Goal: Task Accomplishment & Management: Contribute content

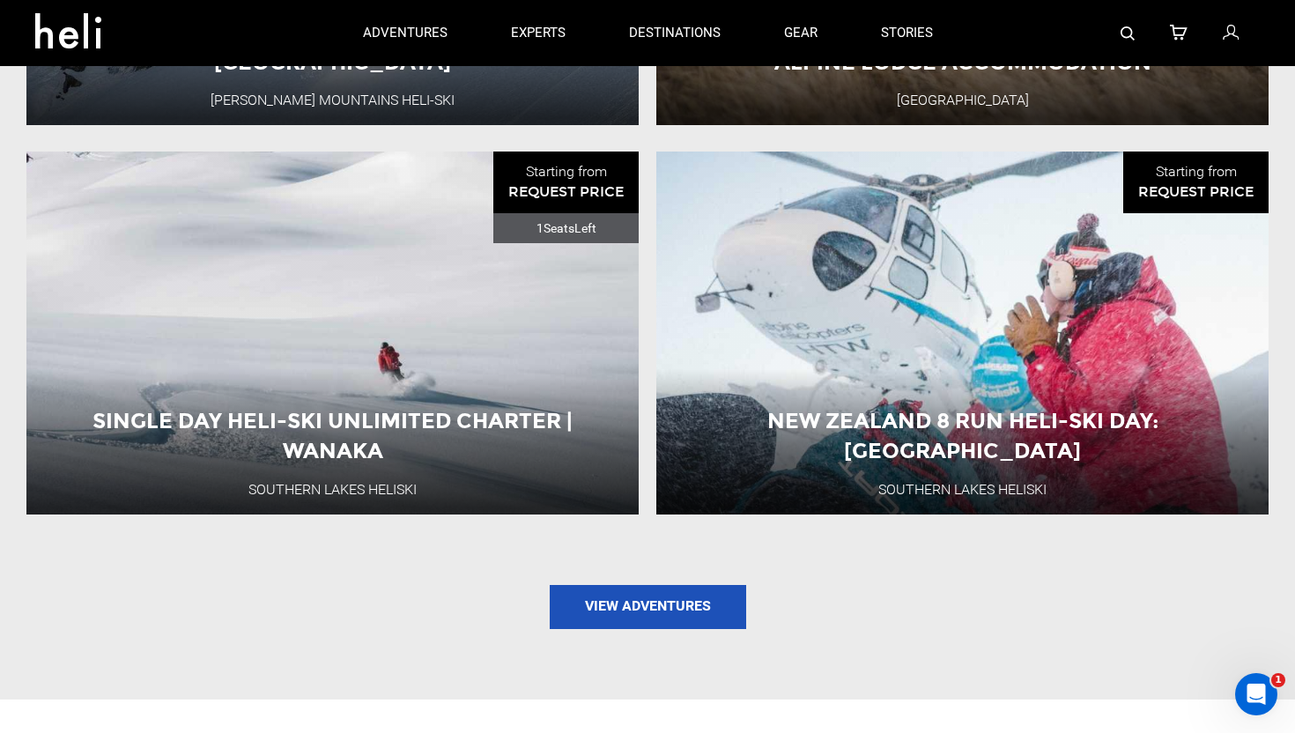
scroll to position [2197, 0]
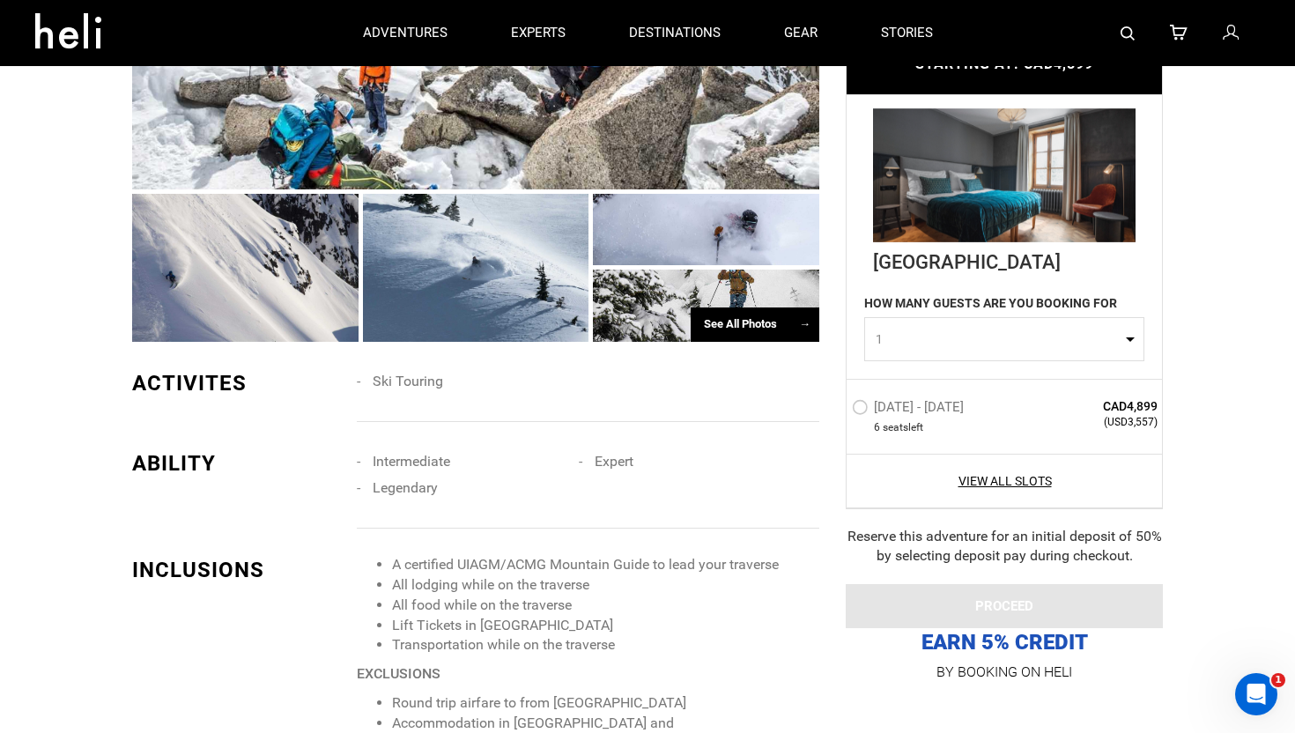
scroll to position [1095, 0]
click at [690, 290] on div at bounding box center [706, 306] width 226 height 72
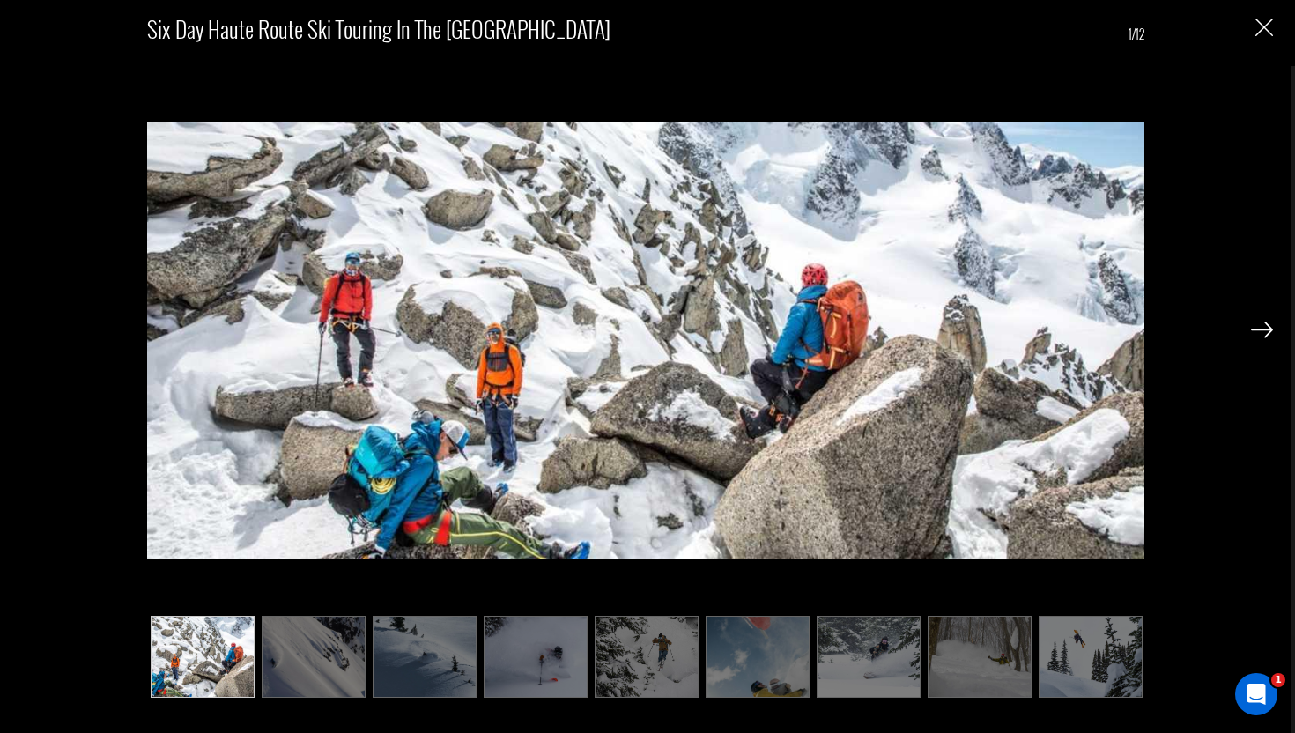
click at [337, 653] on img at bounding box center [314, 657] width 104 height 83
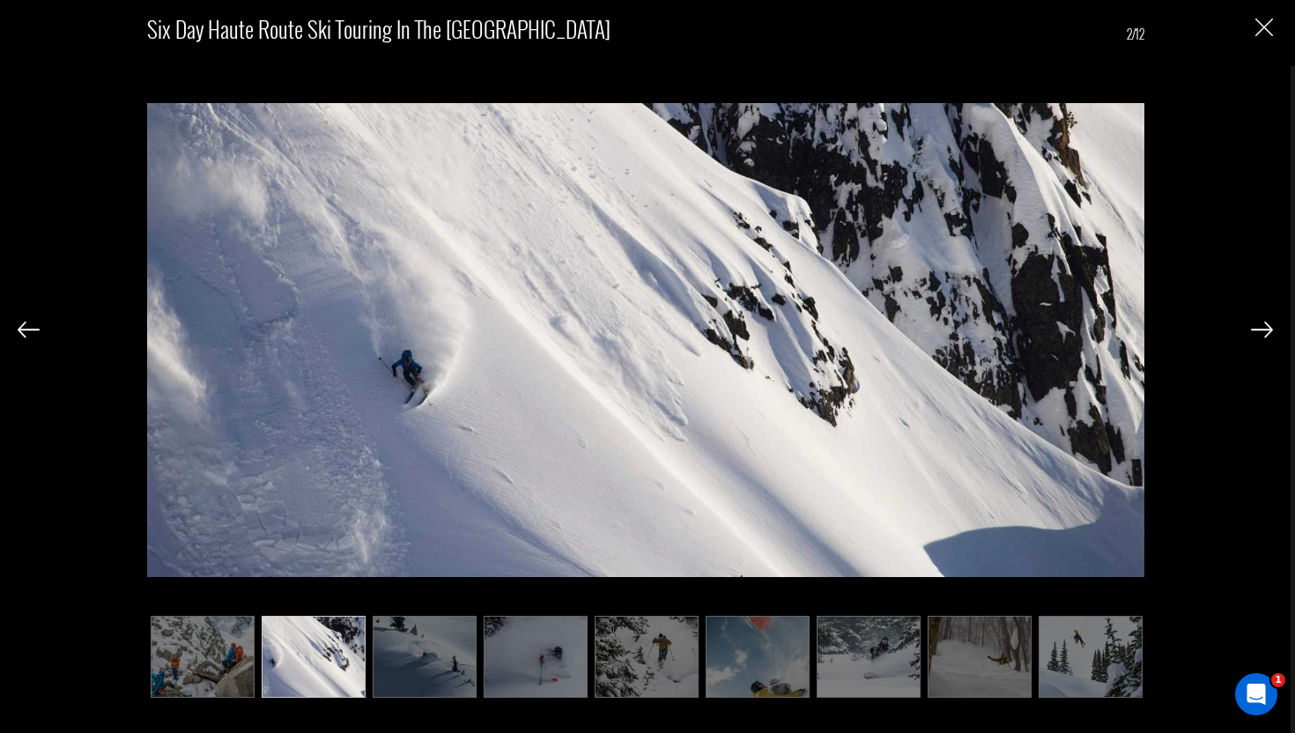
click at [426, 652] on img at bounding box center [425, 657] width 104 height 83
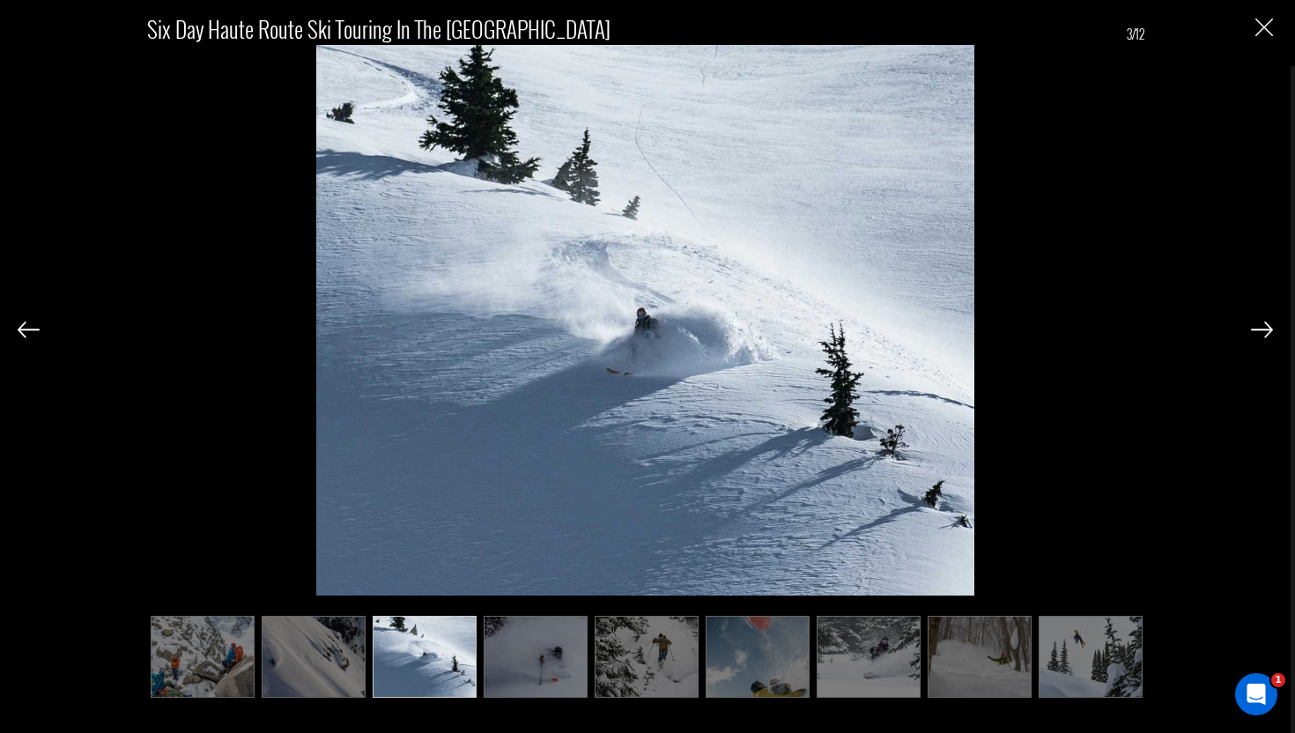
click at [1273, 19] on div "Six Day Haute Route Ski Touring in the [GEOGRAPHIC_DATA] 3/12" at bounding box center [645, 366] width 1291 height 733
click at [1268, 29] on img "Close" at bounding box center [1264, 28] width 18 height 18
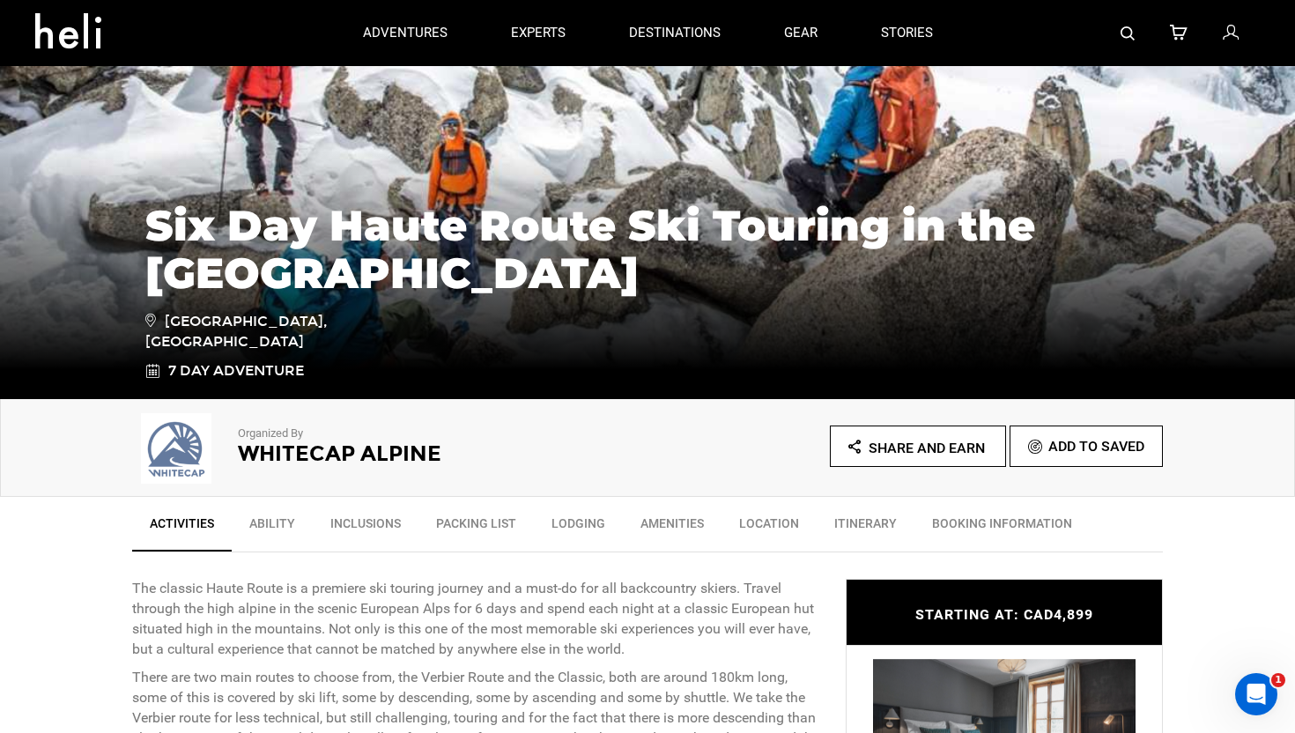
scroll to position [0, 0]
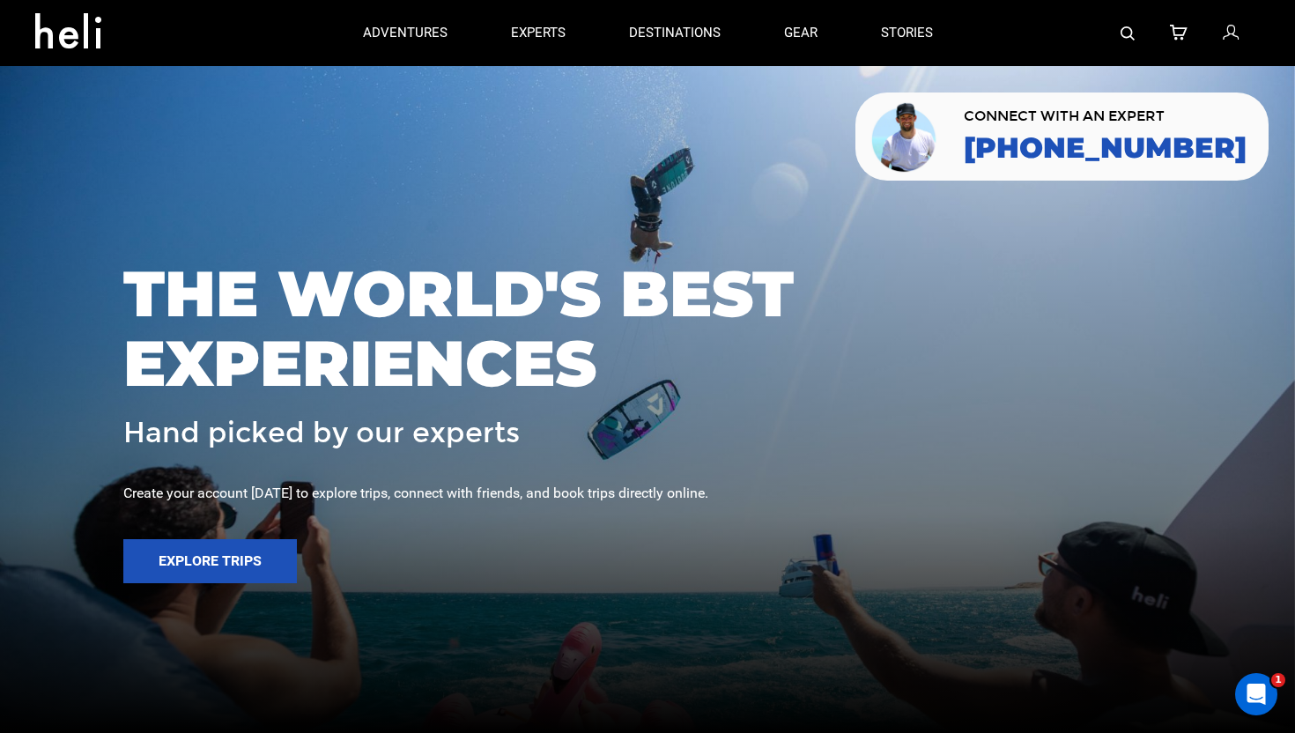
click at [1238, 38] on icon at bounding box center [1231, 33] width 16 height 23
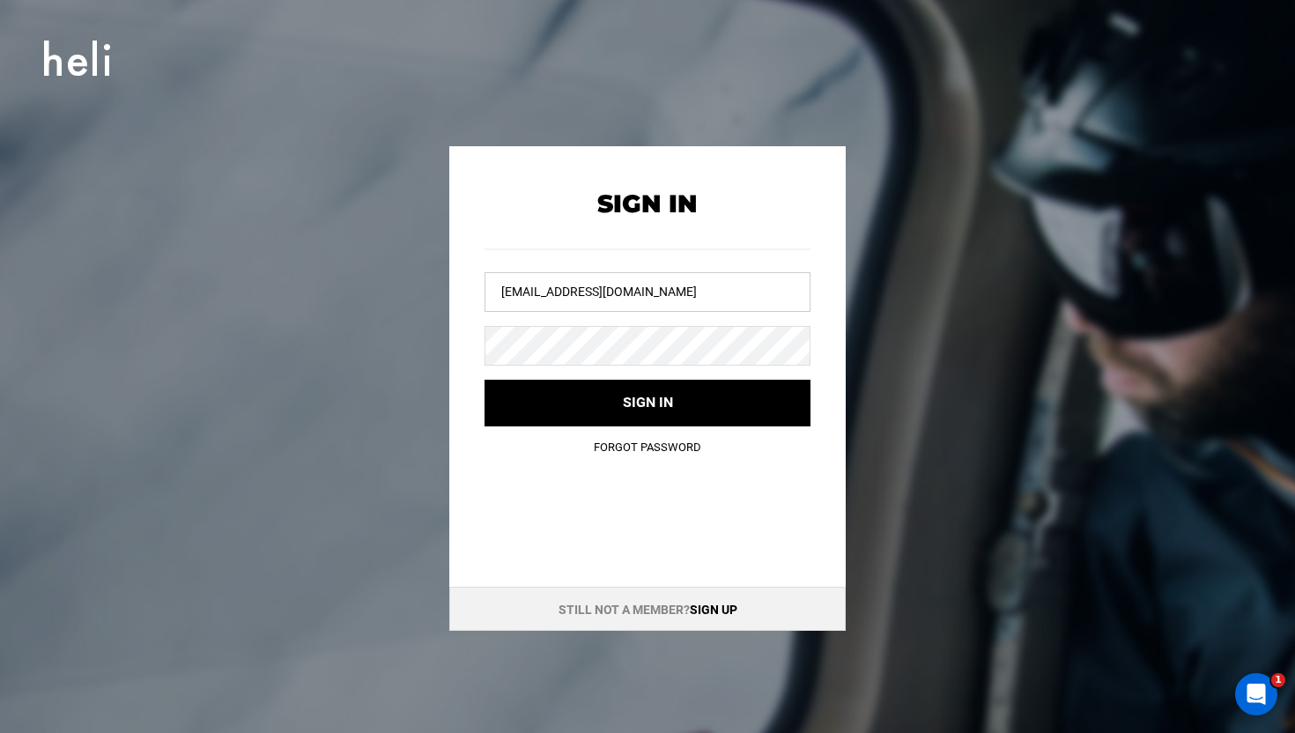
click at [605, 286] on input "powderbird@yopmail.com" at bounding box center [648, 292] width 326 height 40
drag, startPoint x: 605, startPoint y: 286, endPoint x: 611, endPoint y: 263, distance: 24.6
click at [605, 286] on input "powderbird@yopmail.com" at bounding box center [648, 292] width 326 height 40
type input "japanskitours@yopmail.com"
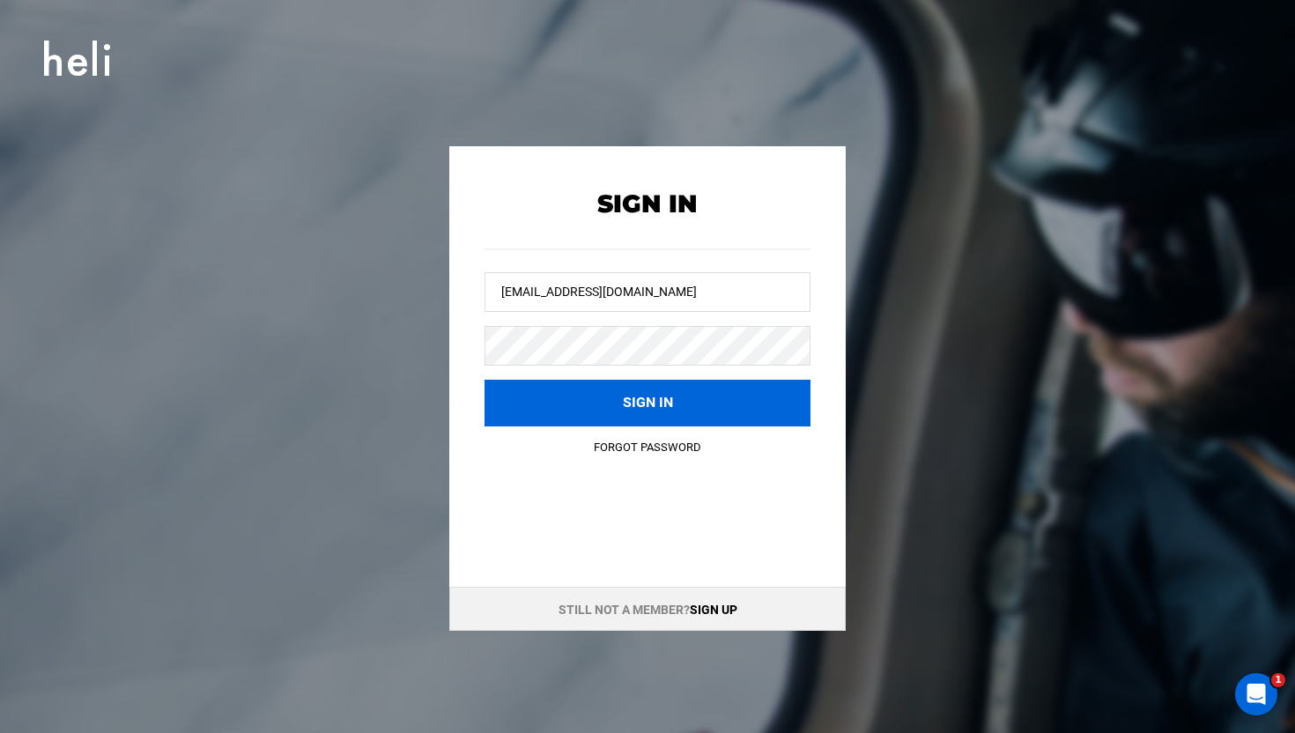
click at [633, 381] on button "Sign in" at bounding box center [648, 403] width 326 height 47
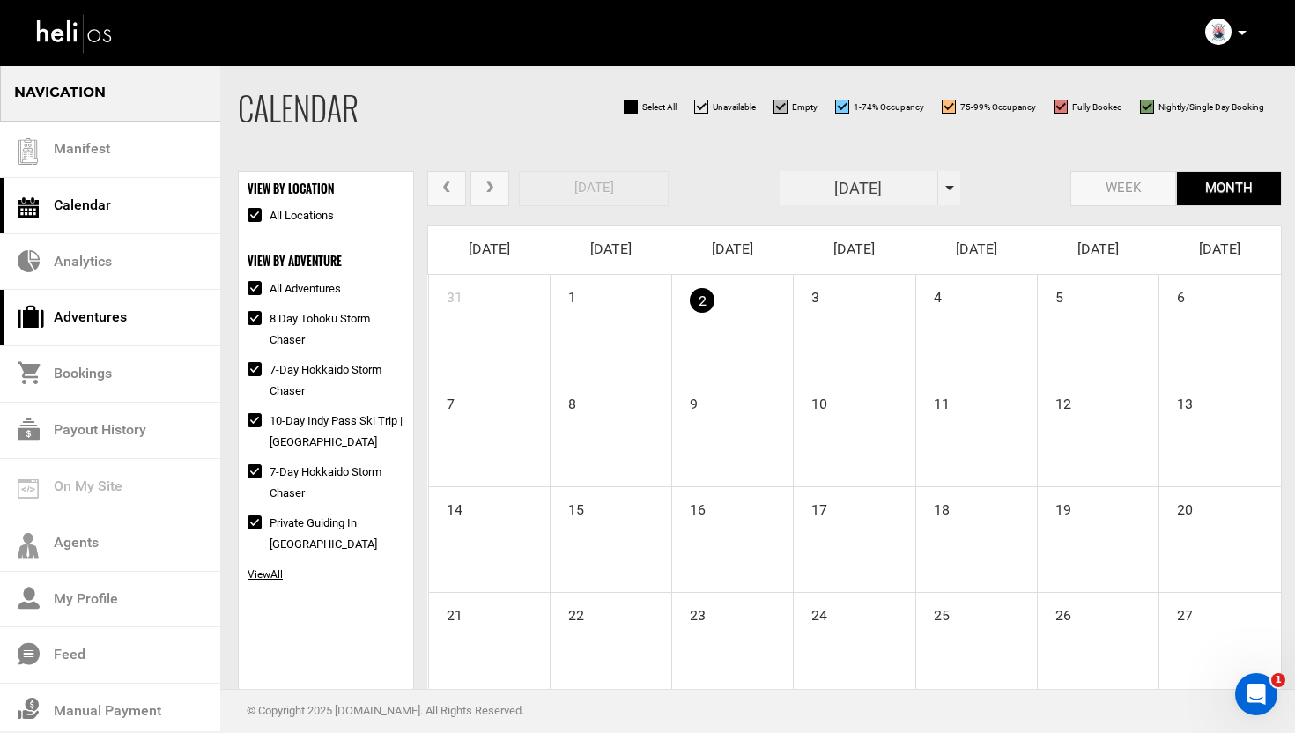
click at [101, 308] on link "Adventures" at bounding box center [110, 318] width 220 height 56
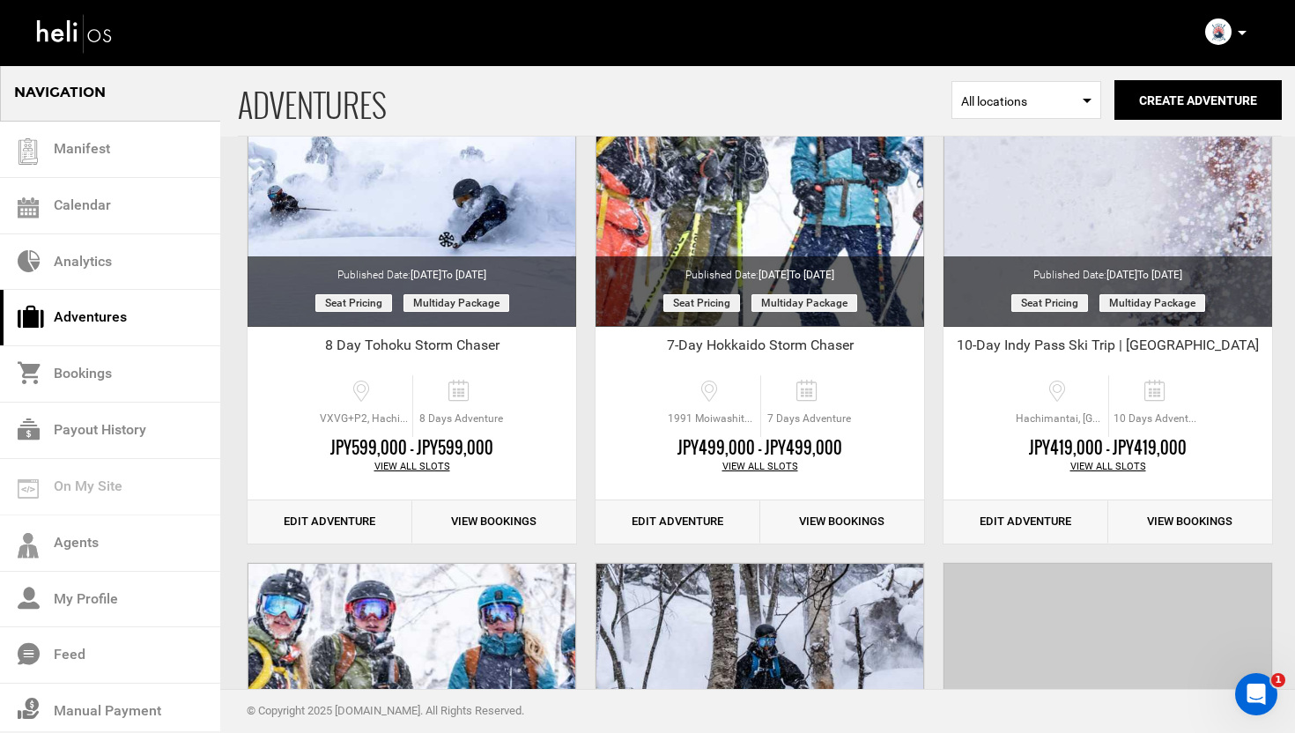
scroll to position [226, 0]
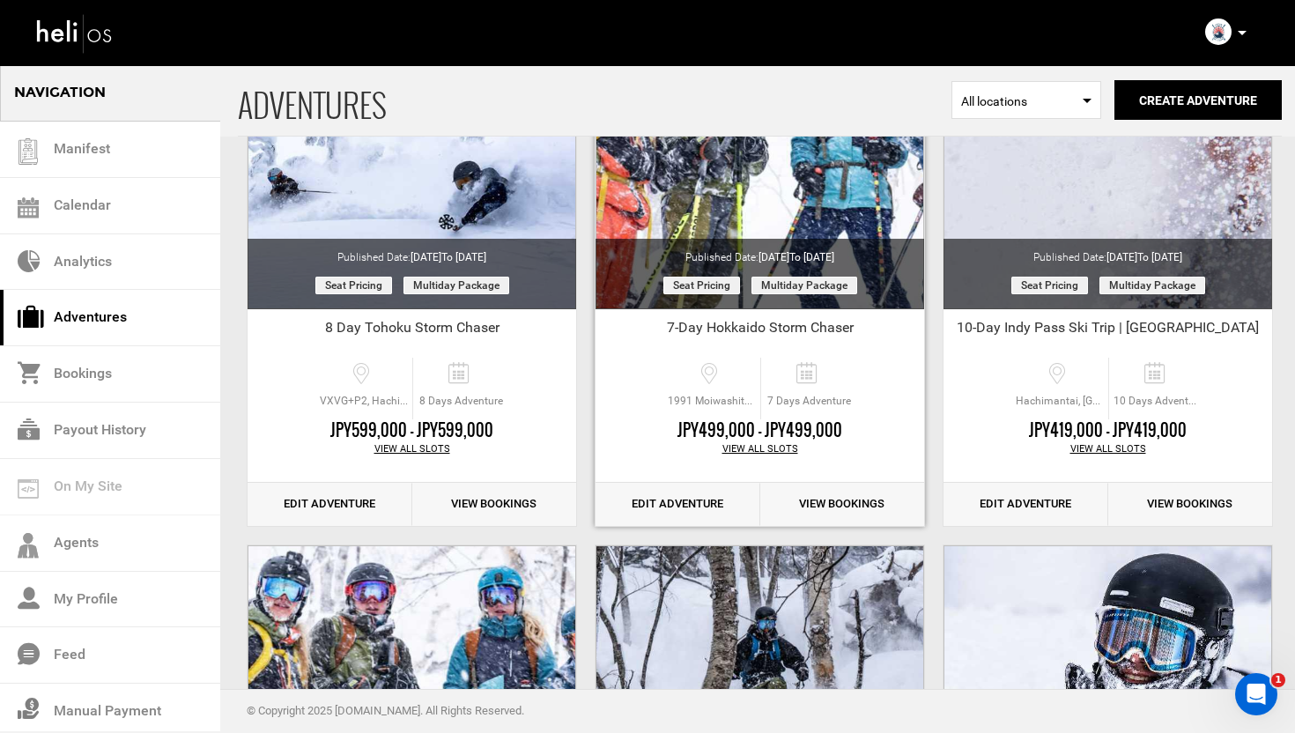
click at [673, 514] on link "Edit Adventure" at bounding box center [678, 504] width 165 height 43
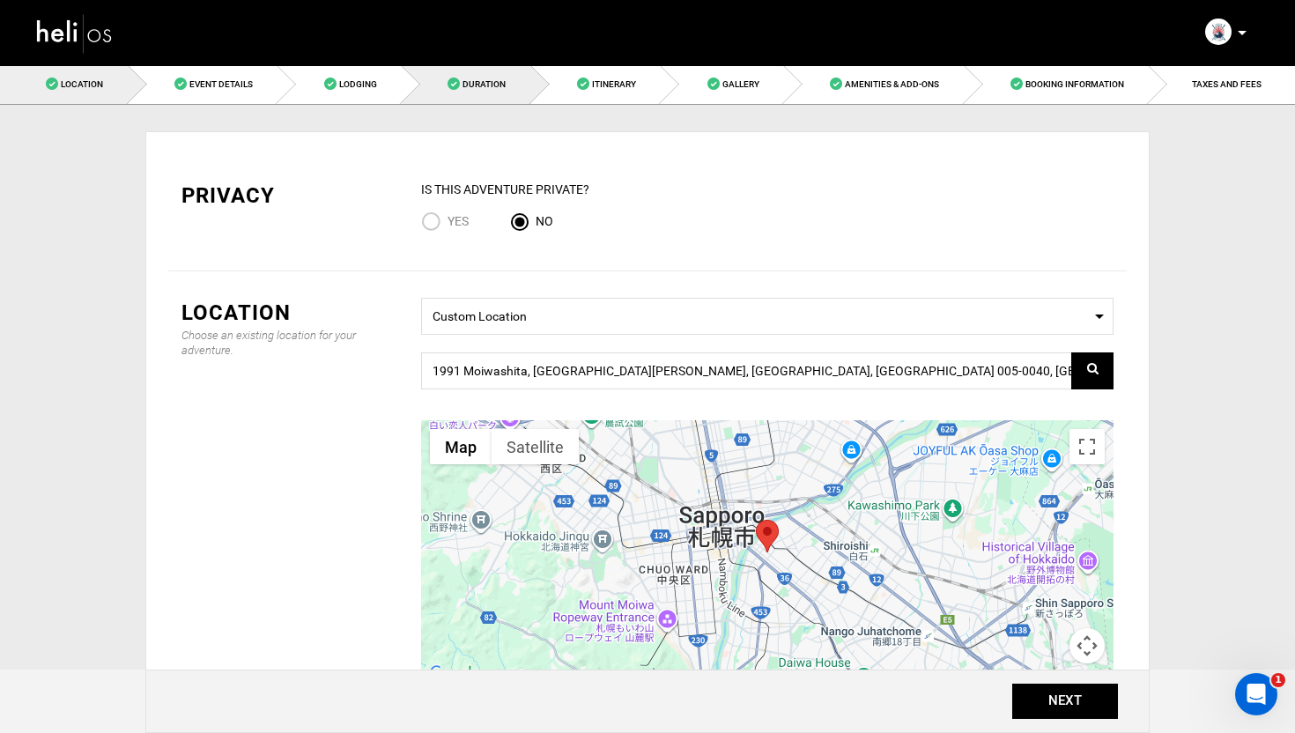
click at [496, 81] on span "Duration" at bounding box center [484, 84] width 43 height 10
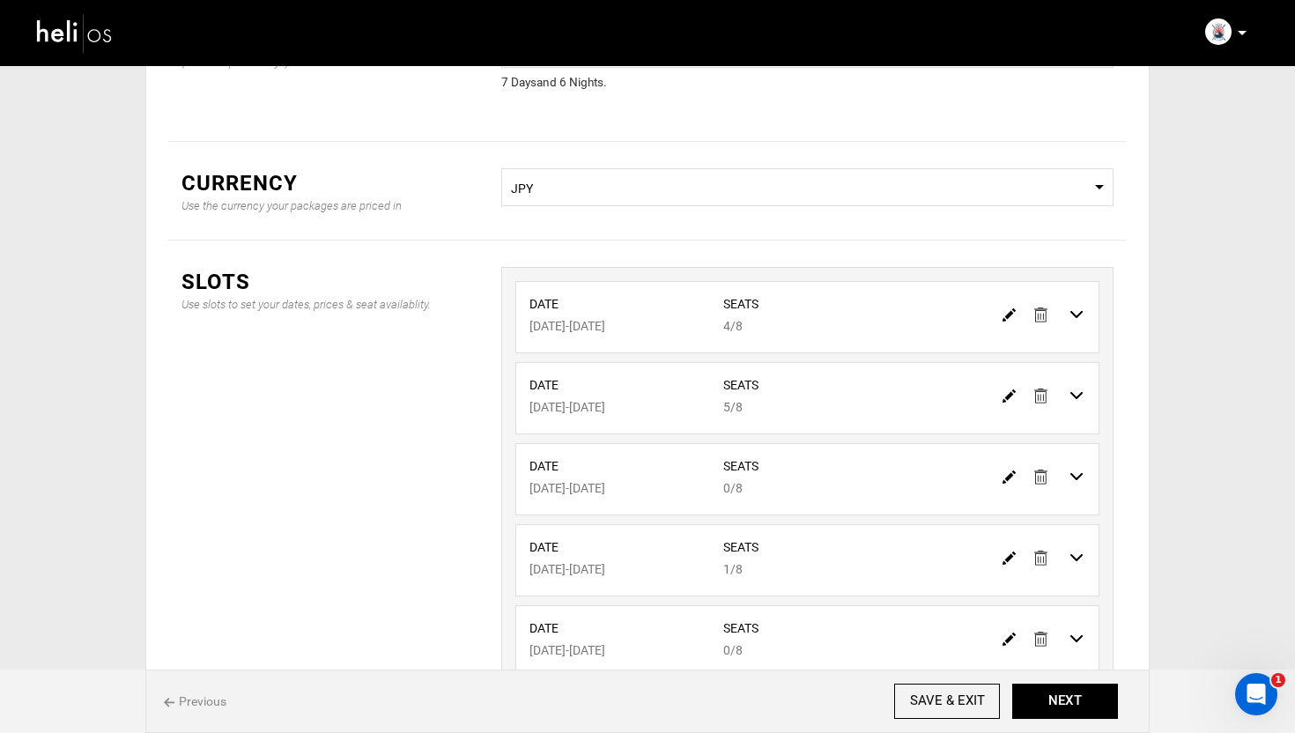
scroll to position [174, 0]
click at [1009, 389] on img at bounding box center [1009, 393] width 13 height 13
type input "01/04/2026"
type input "01/10/2026"
type input "5"
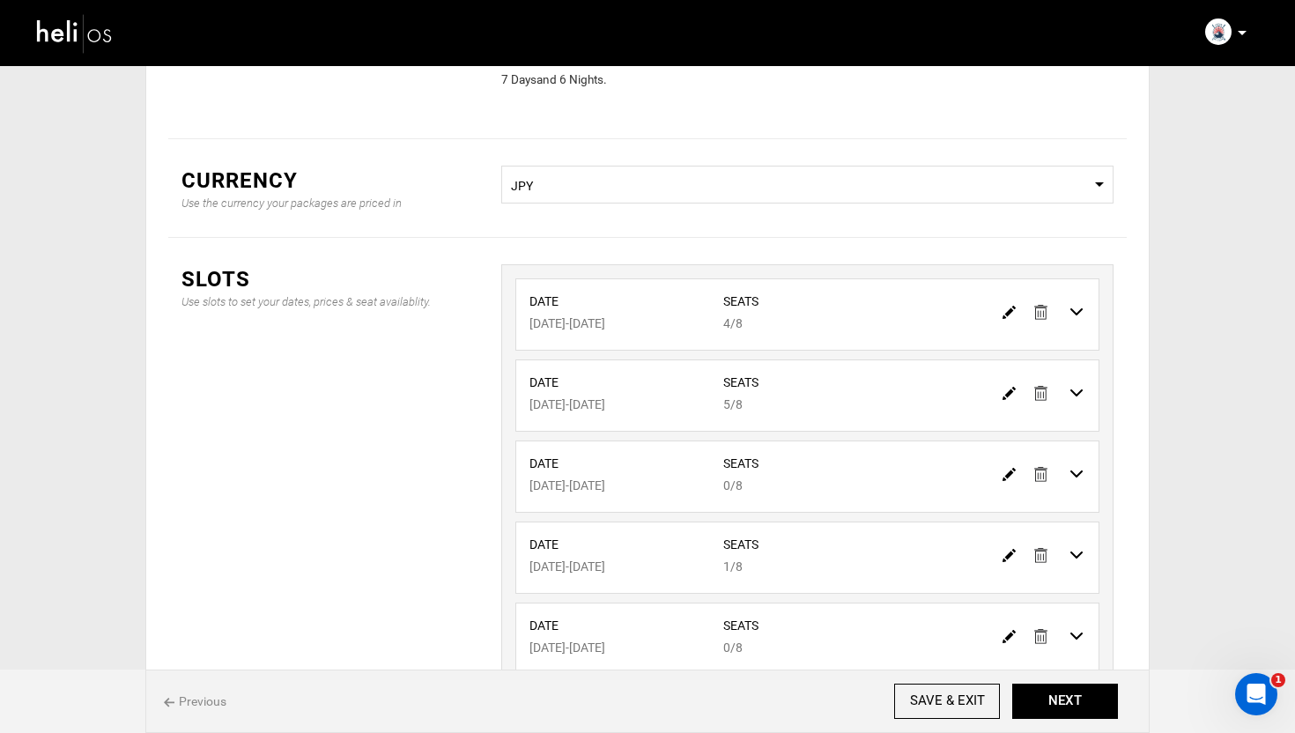
type input "8"
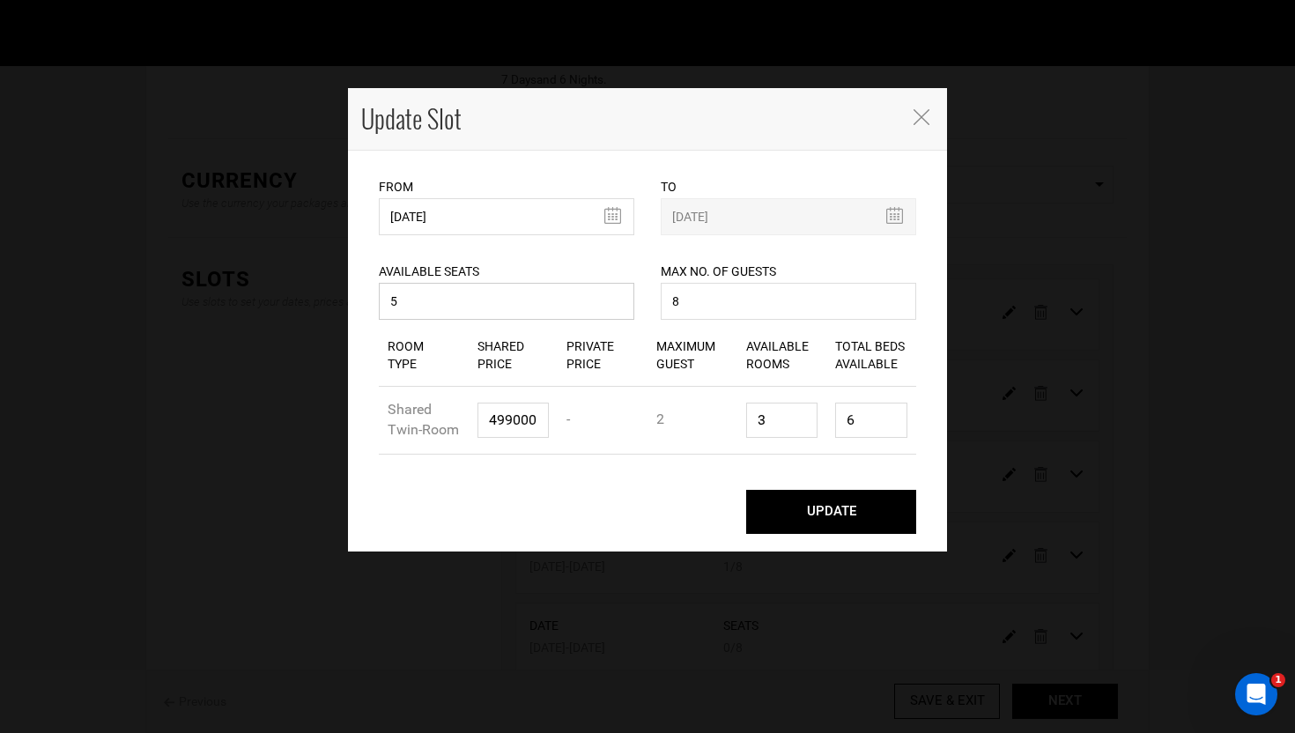
click at [451, 314] on input "5" at bounding box center [506, 301] width 255 height 37
type input "1"
click at [781, 421] on input "3" at bounding box center [782, 420] width 72 height 35
type input "0"
type input "1"
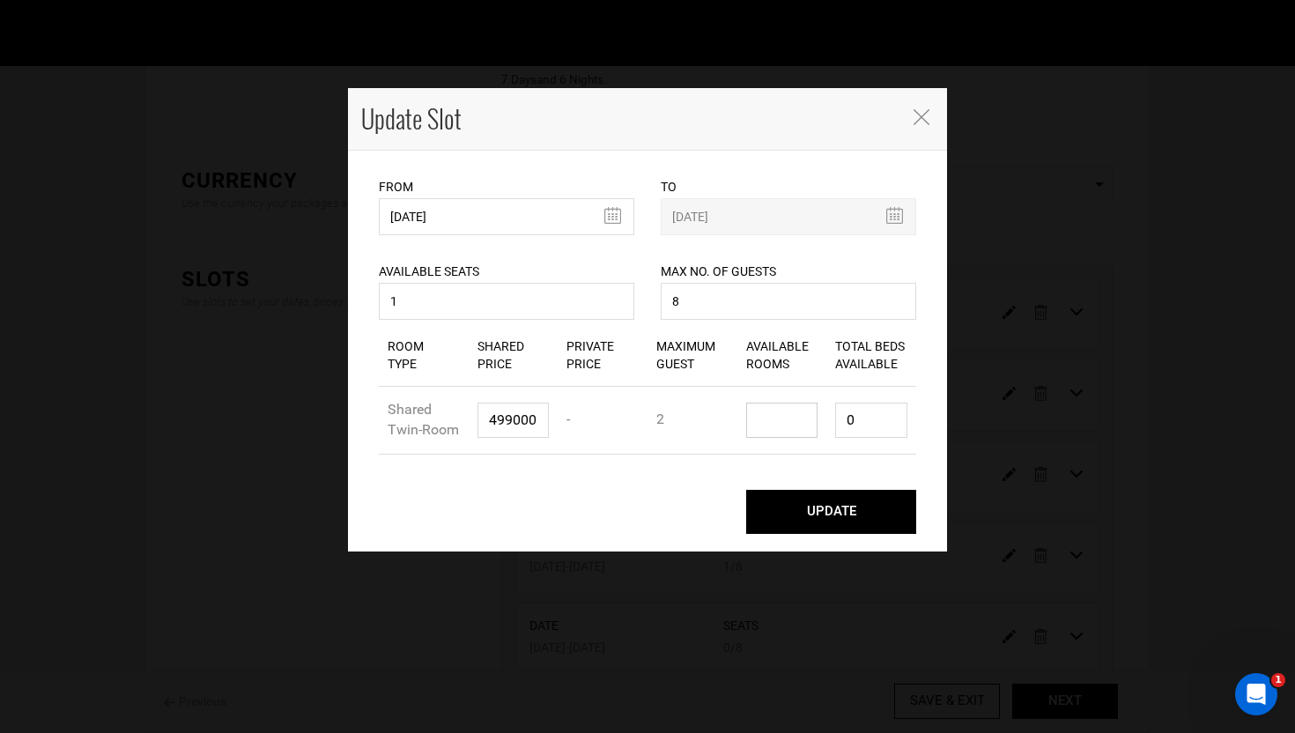
type input "2"
type input "1"
click at [870, 419] on input "2" at bounding box center [871, 420] width 72 height 35
type input "1"
click at [833, 514] on button "UPDATE" at bounding box center [831, 512] width 170 height 44
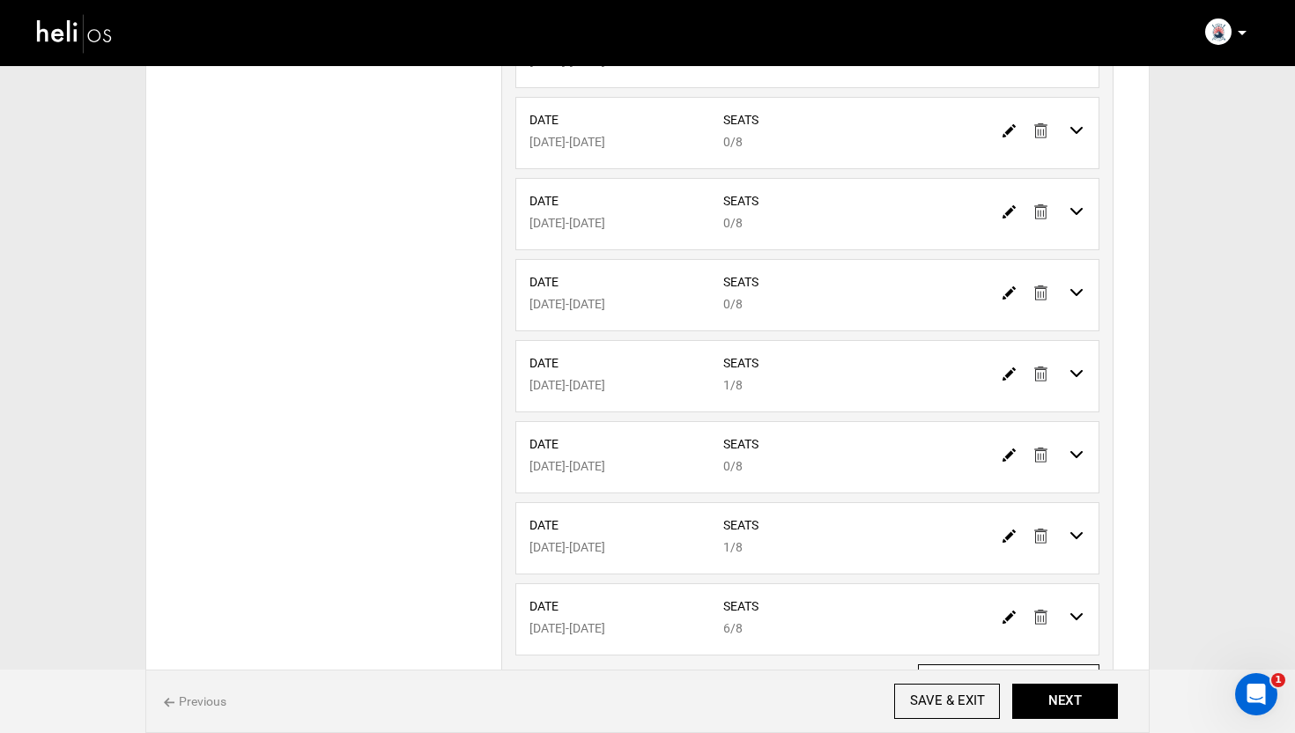
scroll to position [707, 0]
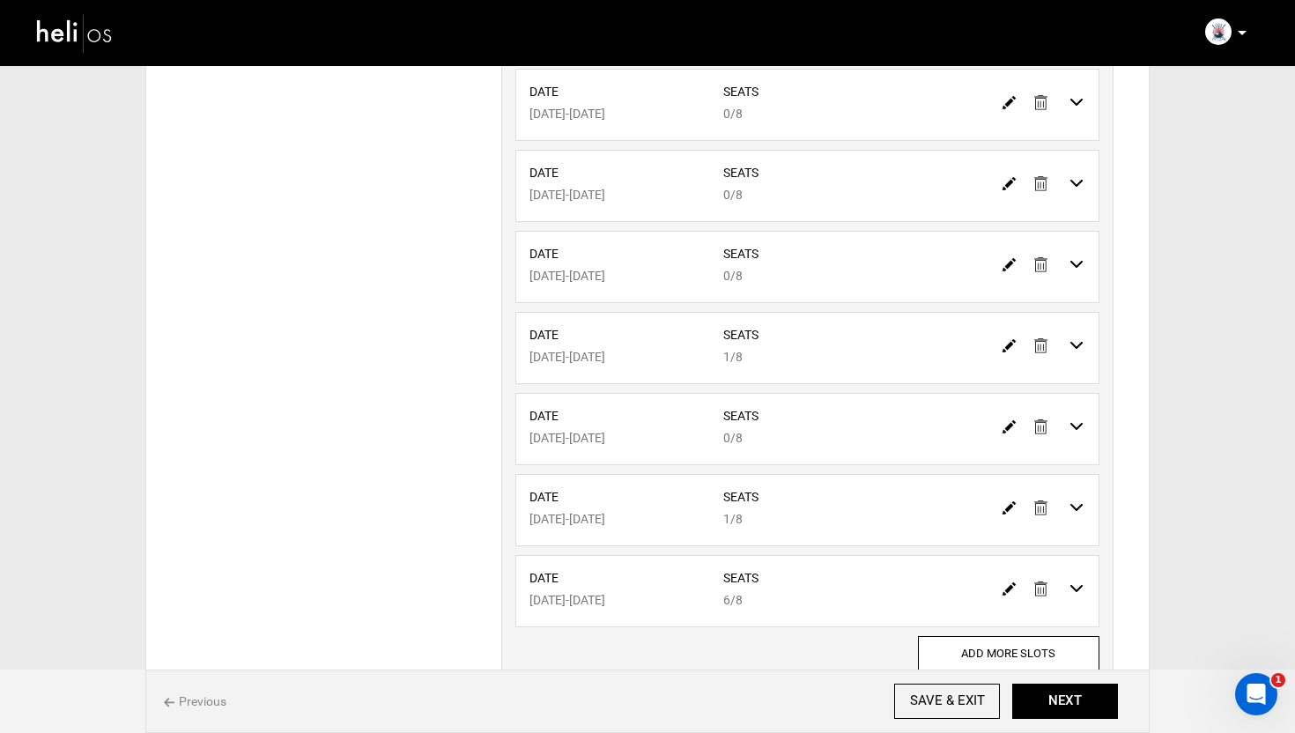
click at [1003, 349] on img at bounding box center [1009, 345] width 13 height 13
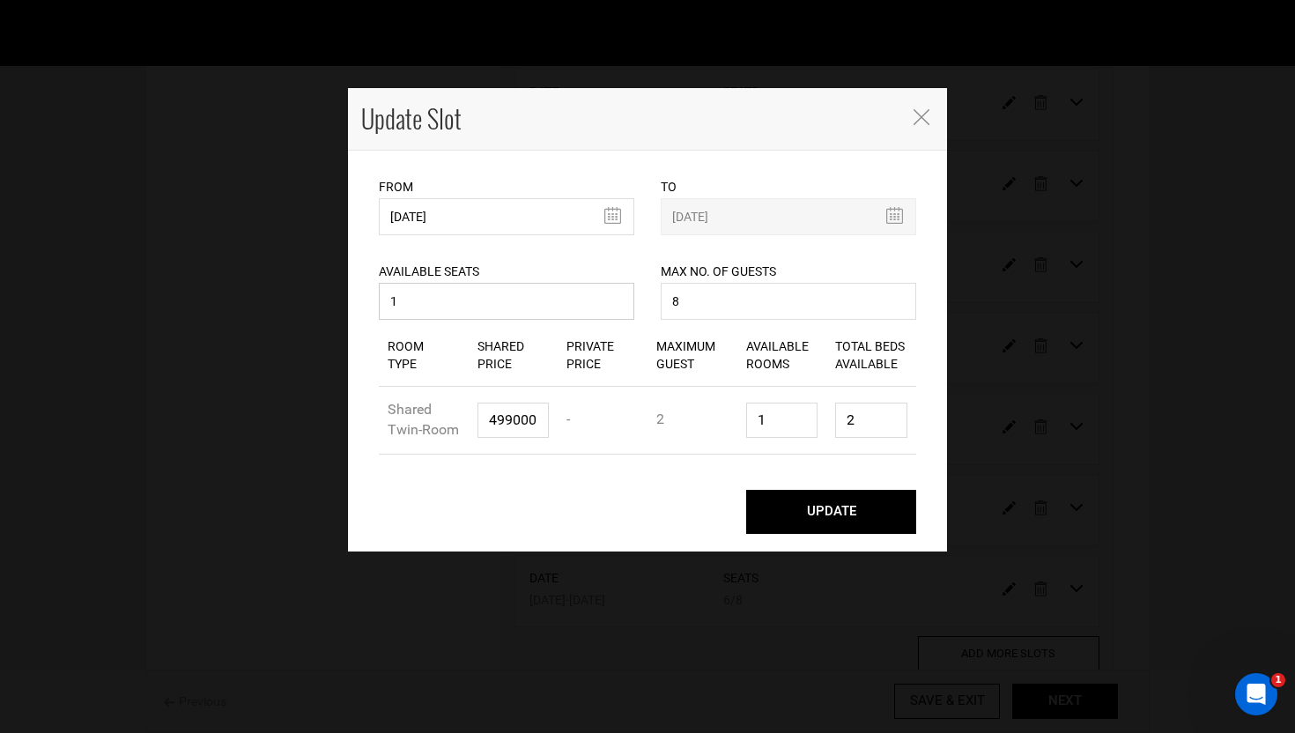
click at [530, 305] on input "1" at bounding box center [506, 301] width 255 height 37
type input "0"
click at [796, 521] on button "UPDATE" at bounding box center [831, 512] width 170 height 44
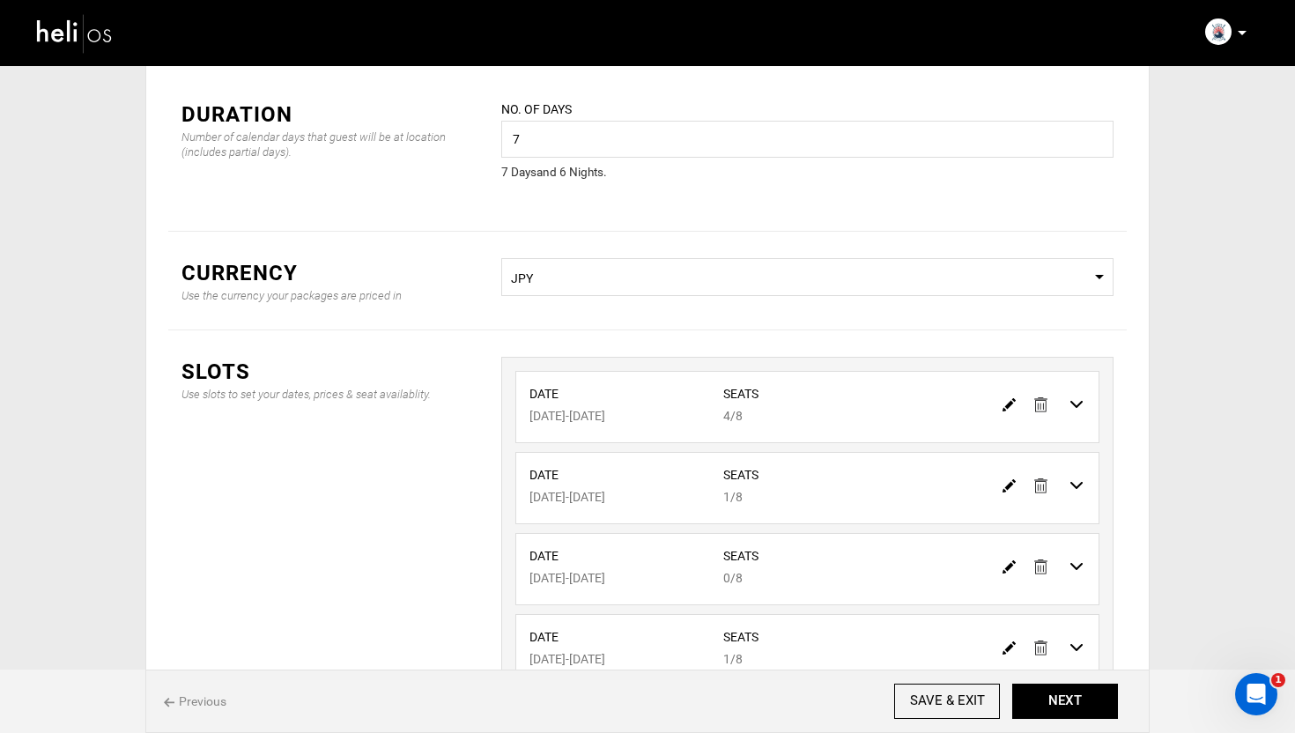
scroll to position [23, 0]
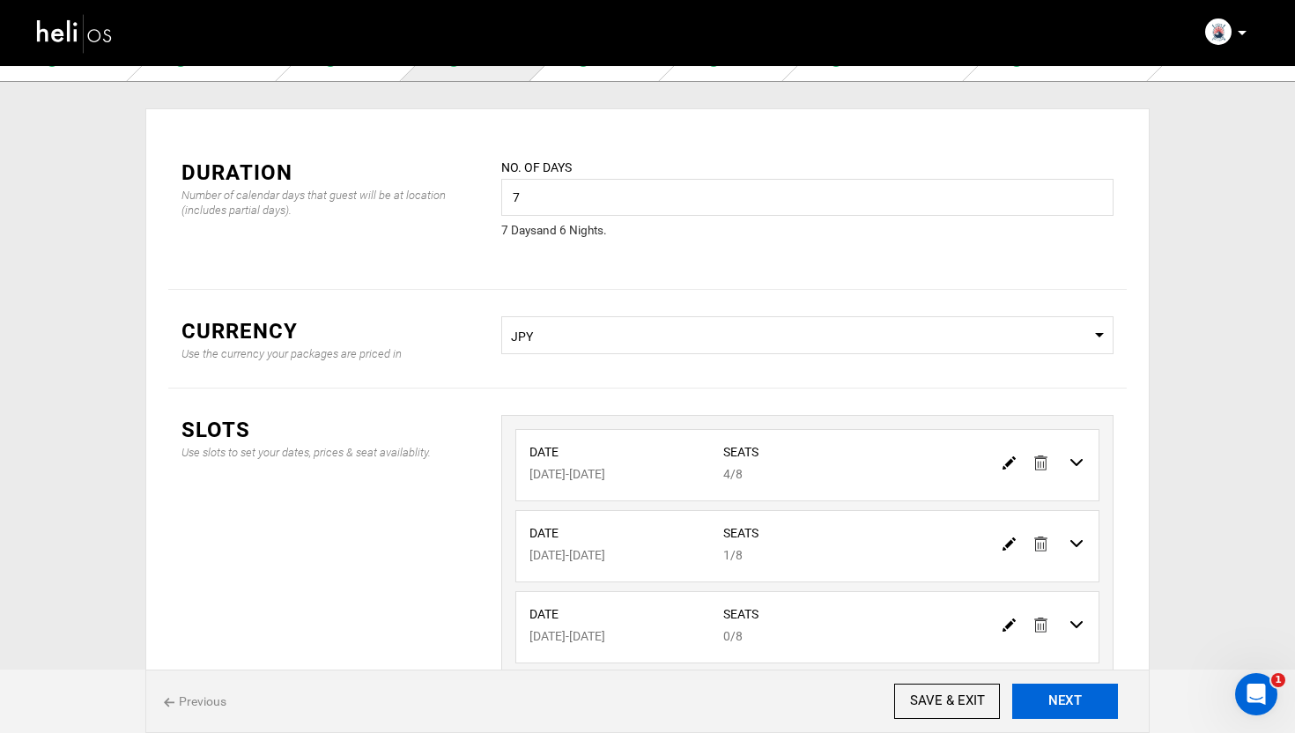
click at [1054, 695] on button "NEXT" at bounding box center [1065, 701] width 106 height 35
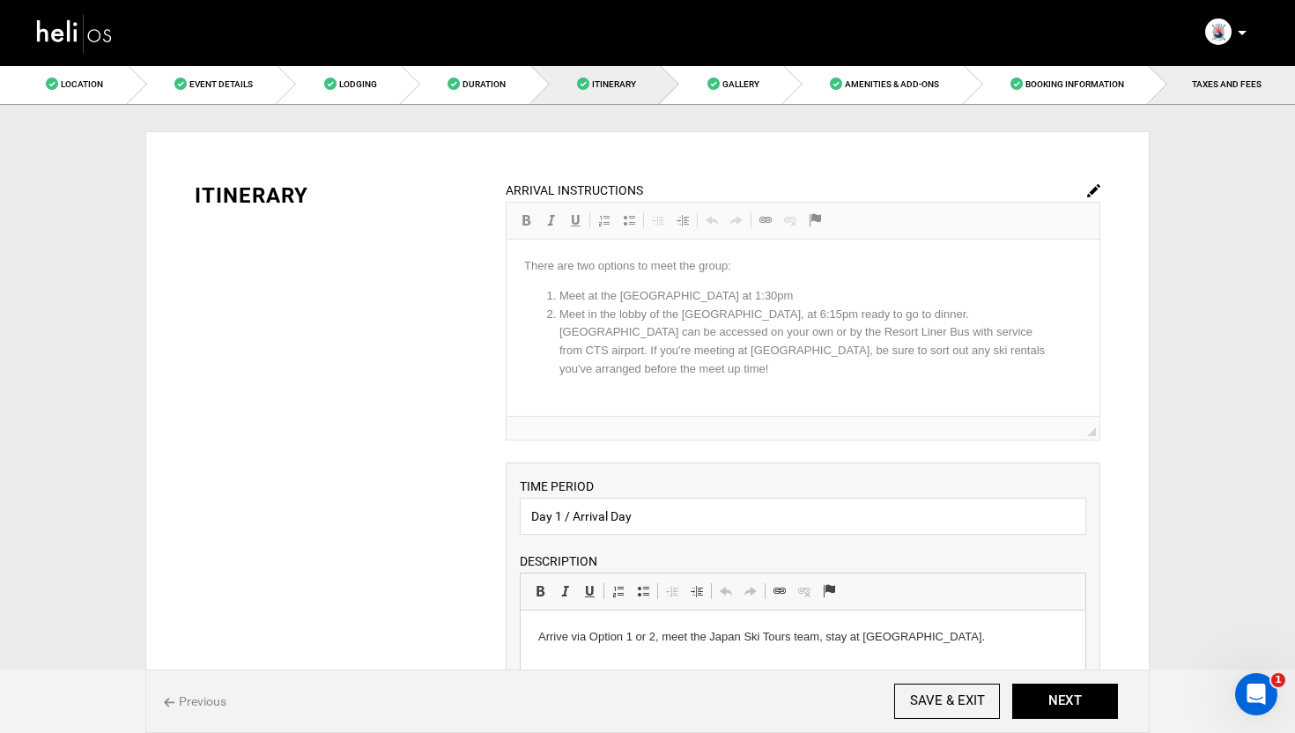
click at [1230, 75] on link "TAXES AND FEES" at bounding box center [1222, 84] width 146 height 40
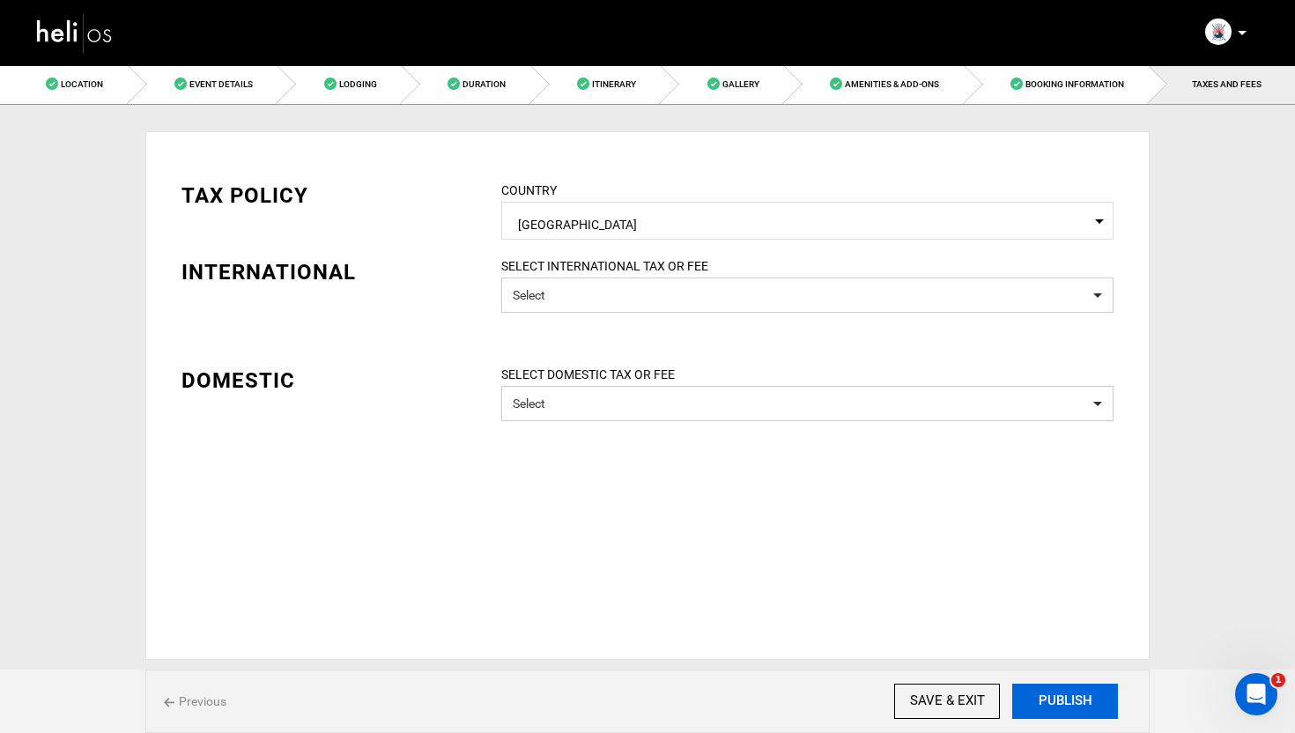
click at [1070, 702] on button "PUBLISH" at bounding box center [1065, 701] width 106 height 35
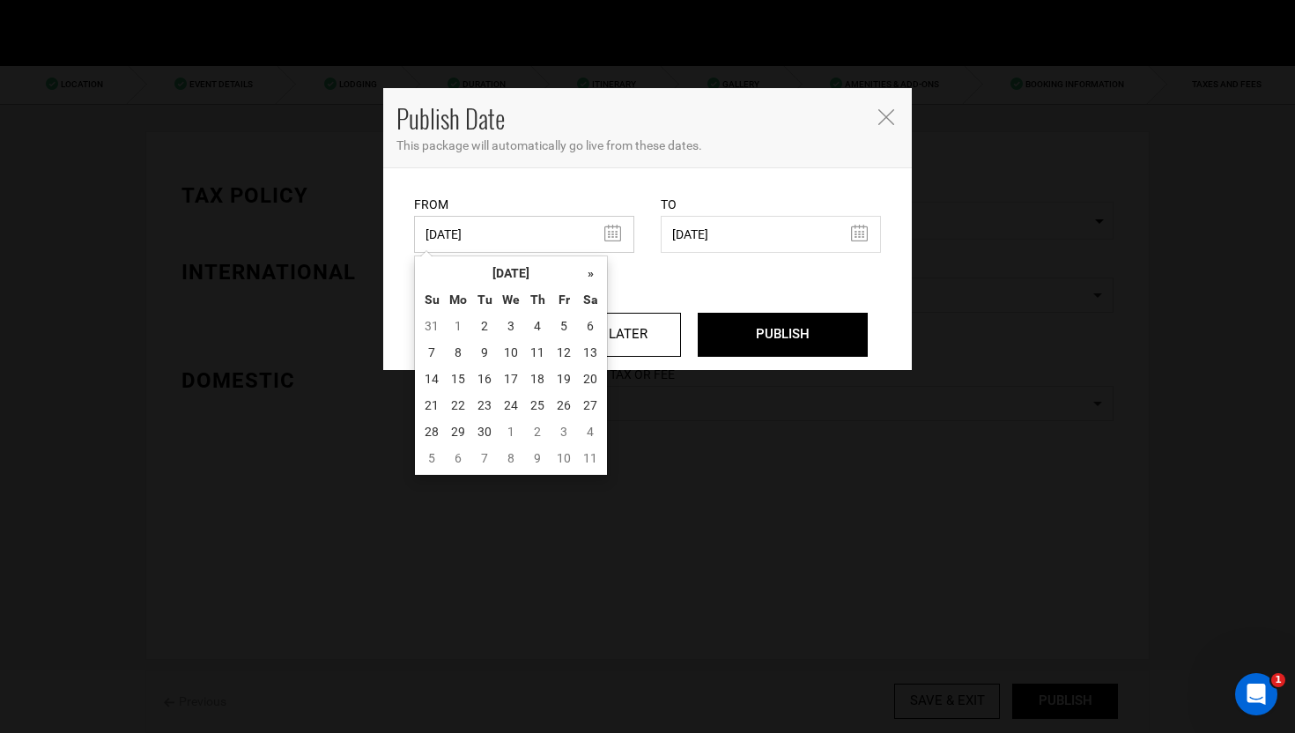
click at [543, 238] on input "08/21/2025" at bounding box center [524, 234] width 220 height 37
click at [477, 329] on td "2" at bounding box center [484, 326] width 26 height 26
type input "09/02/2025"
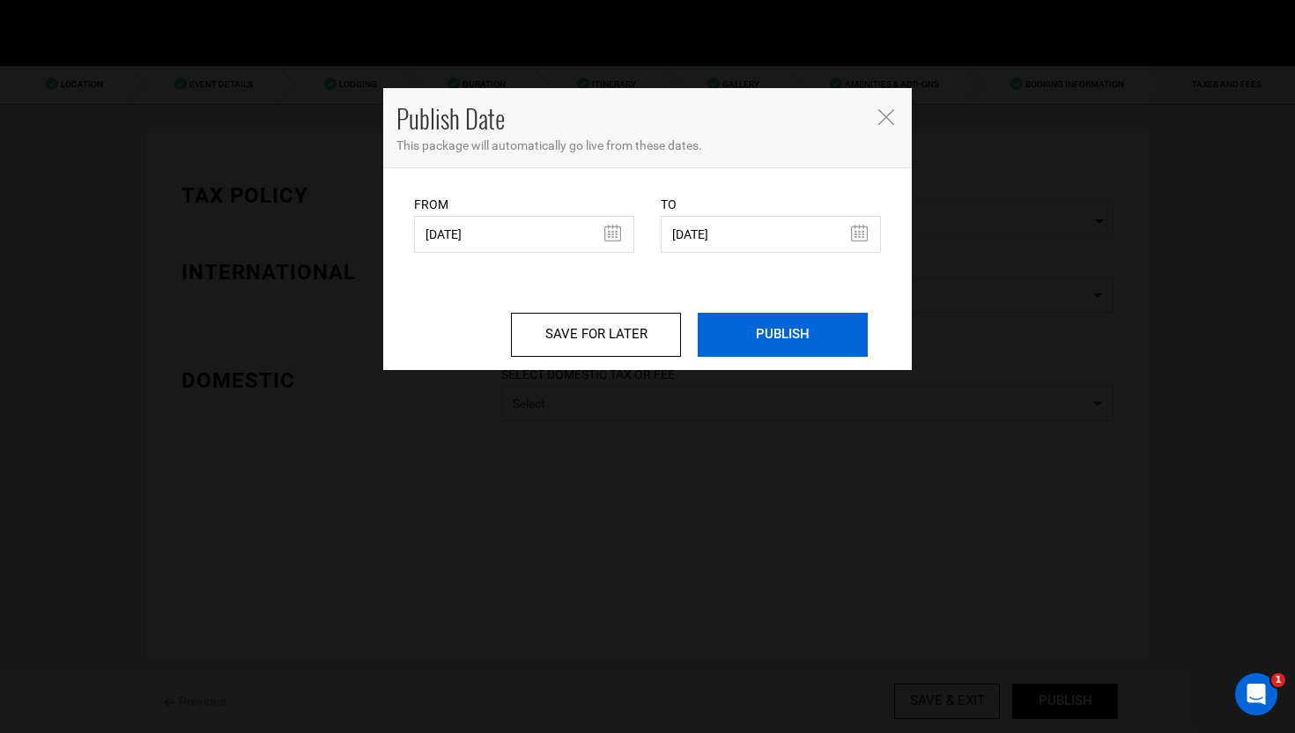
click at [810, 336] on input "PUBLISH" at bounding box center [783, 335] width 170 height 44
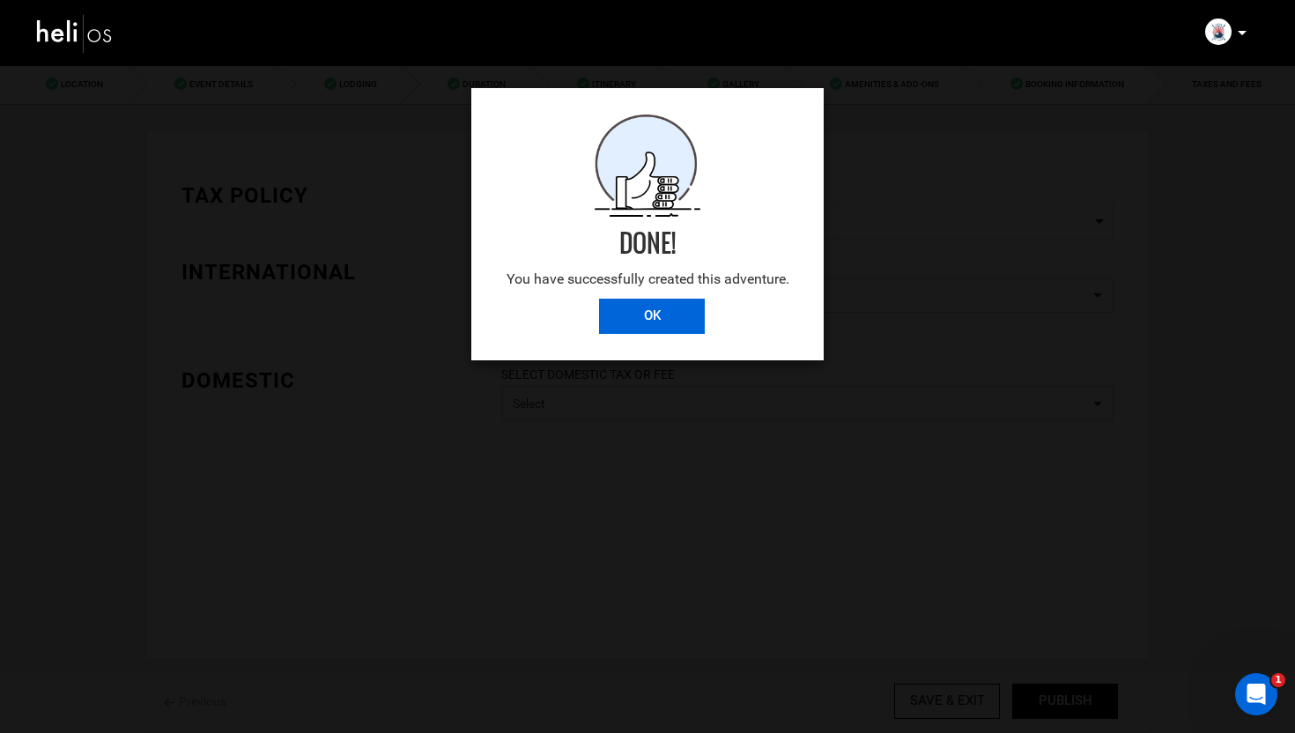
click at [656, 325] on input "OK" at bounding box center [652, 316] width 106 height 35
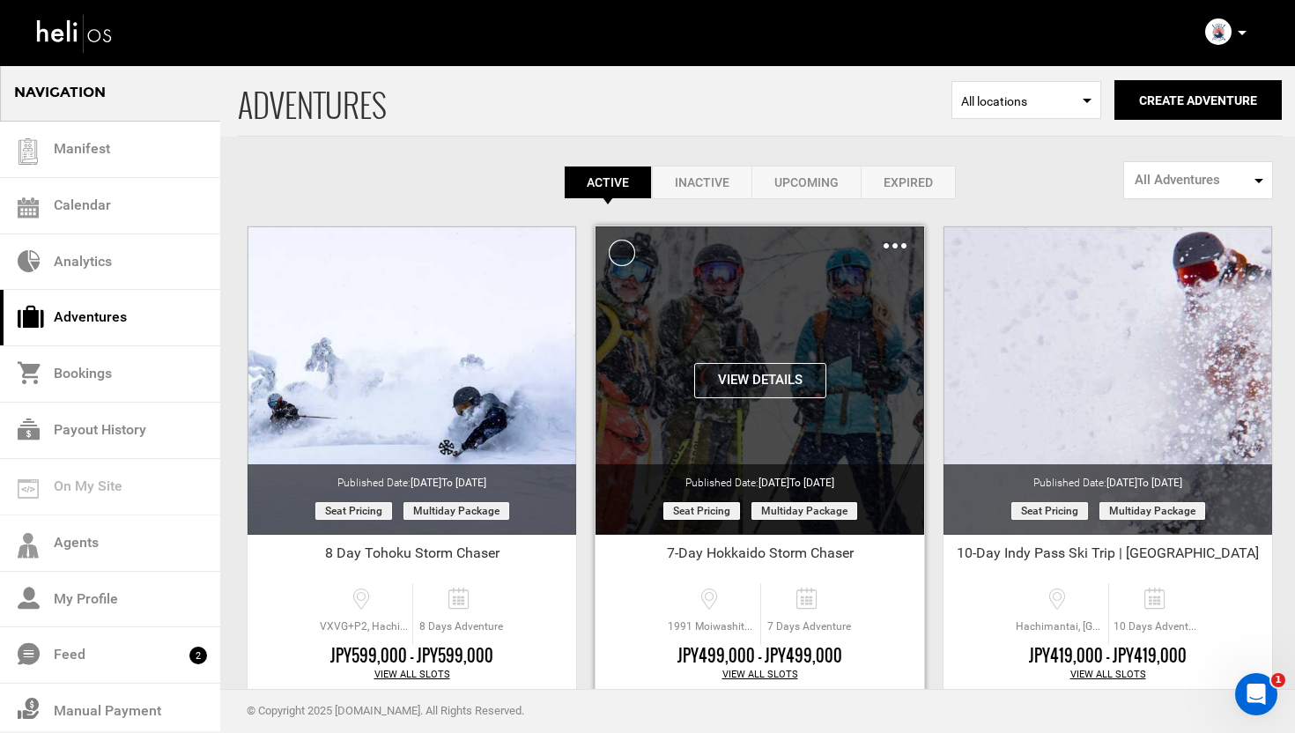
click at [892, 250] on div "Clone De-Activate Share Delete" at bounding box center [895, 245] width 23 height 20
click at [898, 246] on img at bounding box center [895, 245] width 23 height 5
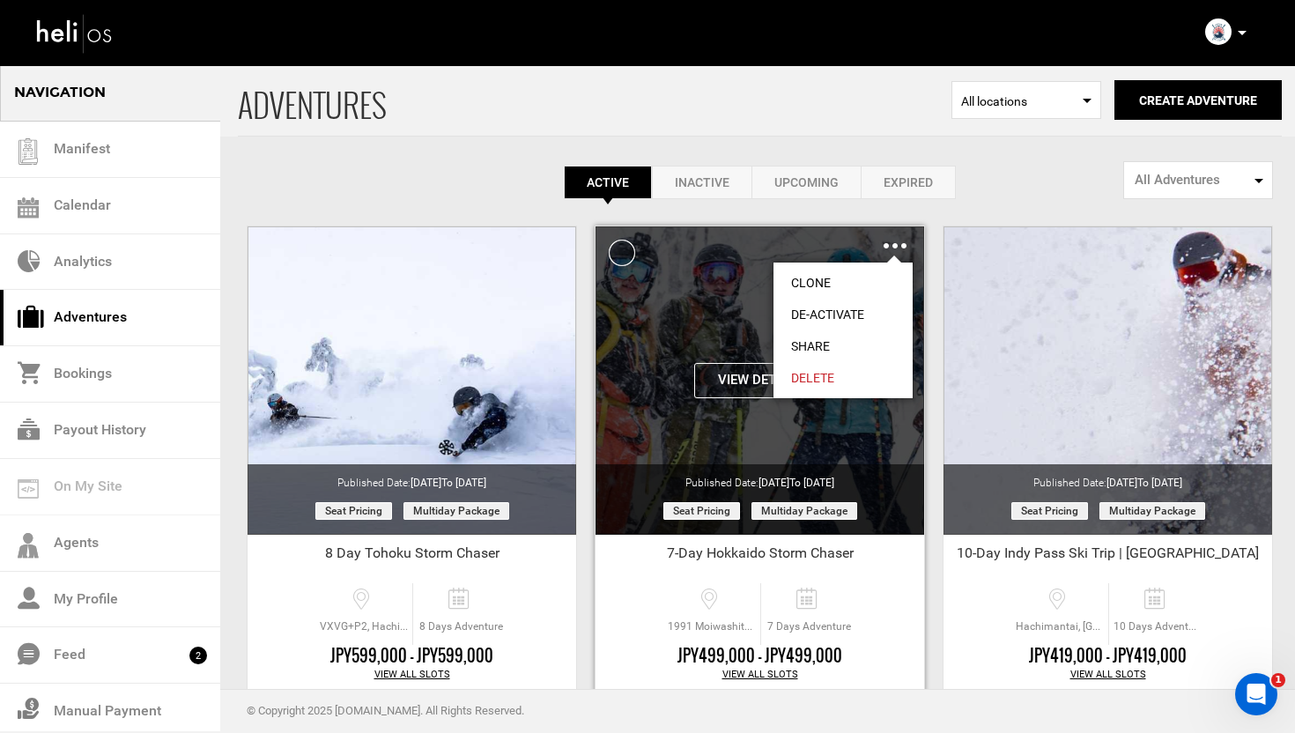
click at [817, 347] on link "Share" at bounding box center [842, 346] width 139 height 32
type input "https://heli.life/6EThXk"
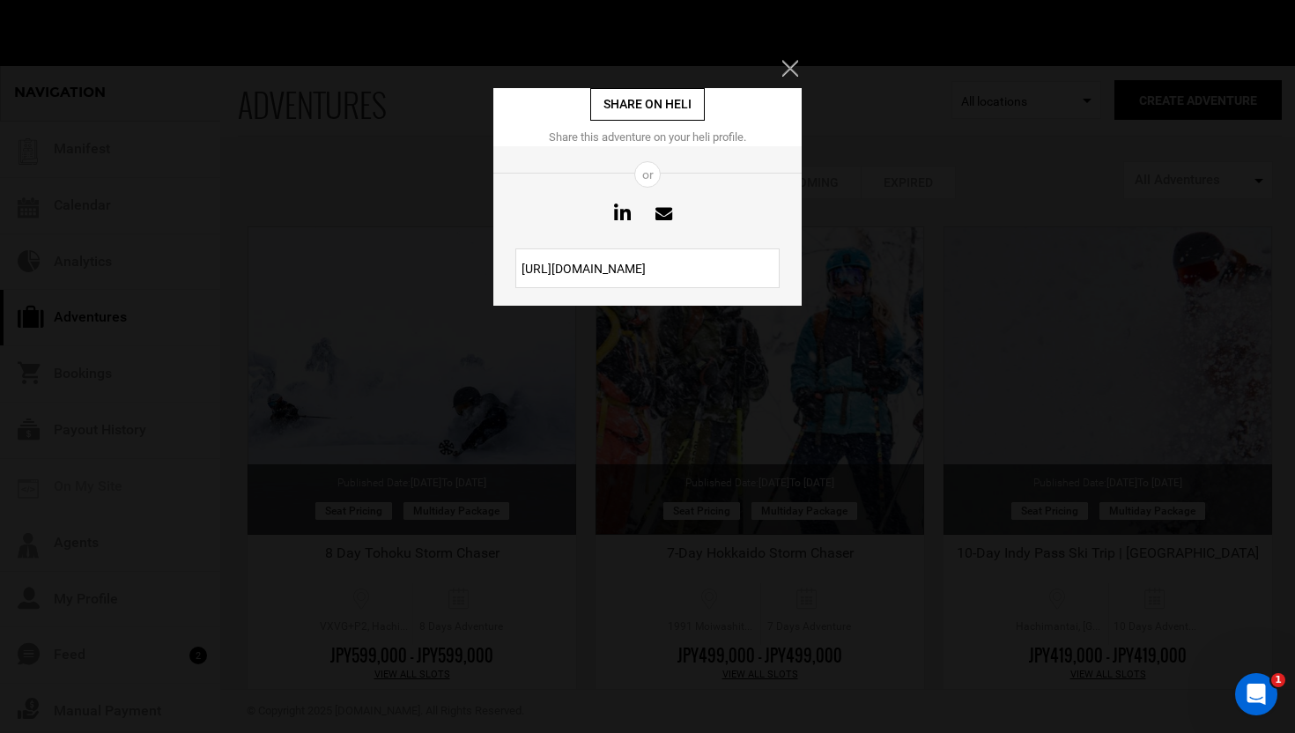
click at [640, 262] on input "https://heli.life/6EThXk" at bounding box center [647, 268] width 264 height 40
click at [788, 65] on icon "Close" at bounding box center [790, 68] width 16 height 16
